Goal: Task Accomplishment & Management: Manage account settings

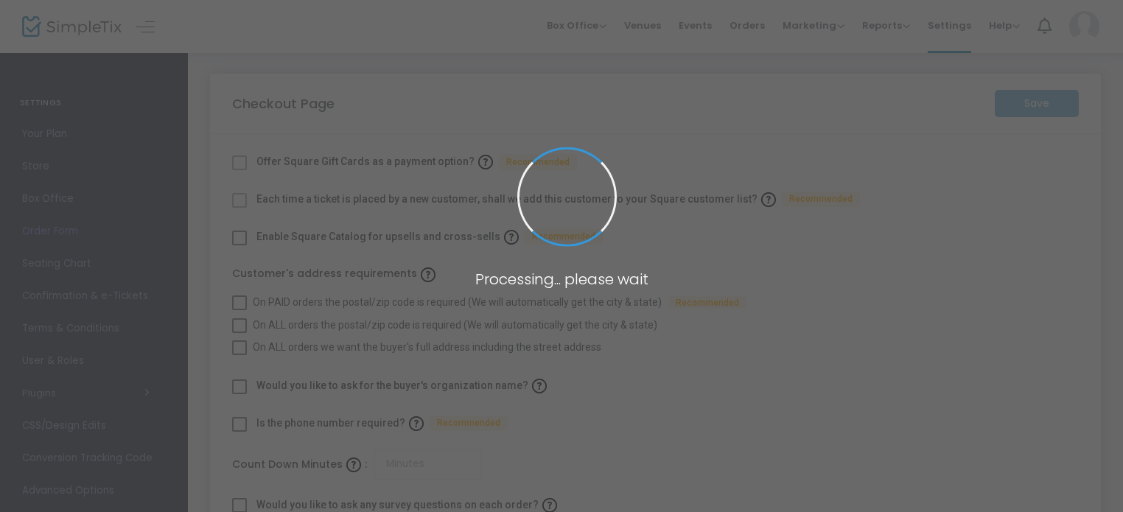
checkbox input "true"
type input "45"
checkbox input "true"
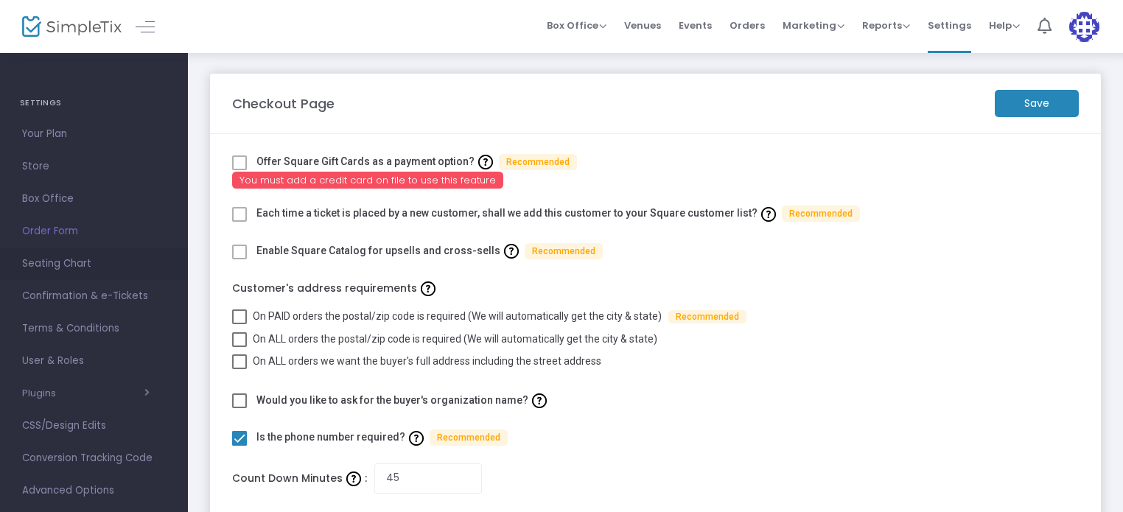
click at [50, 262] on span "Seating Chart" at bounding box center [94, 263] width 144 height 19
